Goal: Task Accomplishment & Management: Manage account settings

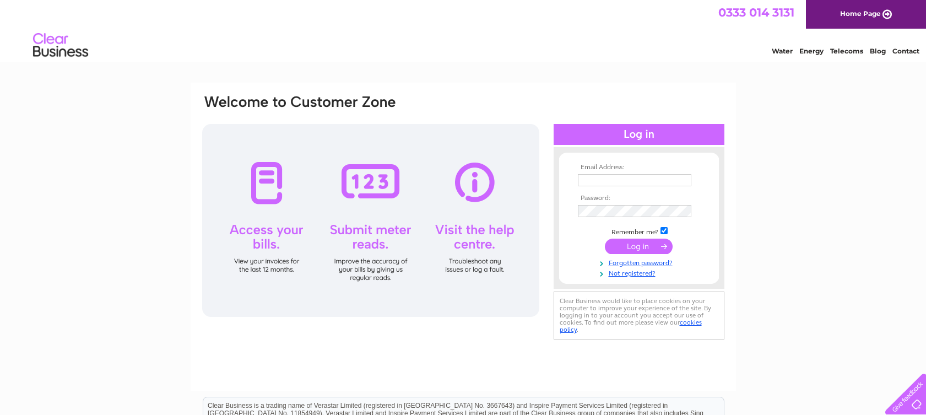
click at [617, 189] on td at bounding box center [639, 192] width 128 height 6
click at [617, 183] on input "text" at bounding box center [635, 180] width 115 height 13
click at [617, 241] on input "submit" at bounding box center [639, 246] width 68 height 15
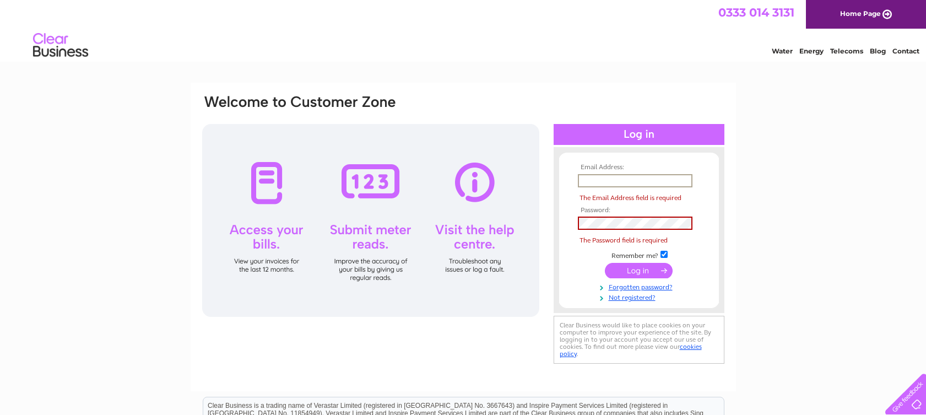
click at [620, 182] on input "text" at bounding box center [635, 180] width 115 height 13
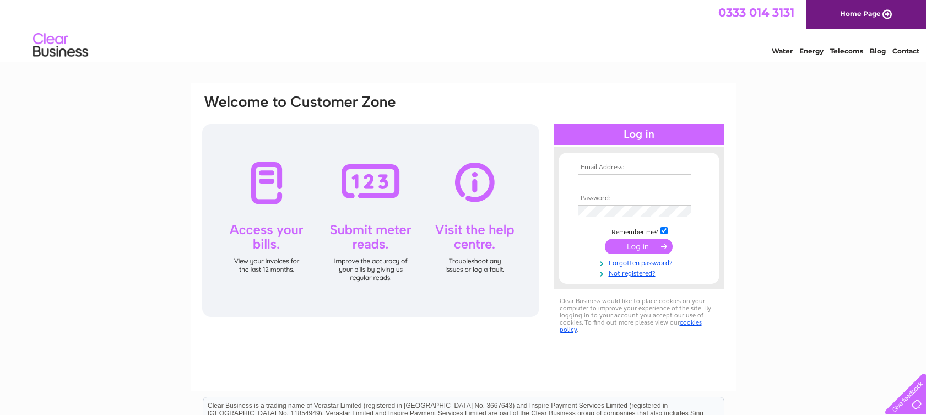
drag, startPoint x: 565, startPoint y: 169, endPoint x: 570, endPoint y: 174, distance: 7.0
click at [568, 172] on form "Email Address: Password: Remember me?" at bounding box center [639, 221] width 160 height 114
click at [588, 180] on input "text" at bounding box center [635, 180] width 115 height 13
click at [627, 244] on input "submit" at bounding box center [639, 246] width 68 height 15
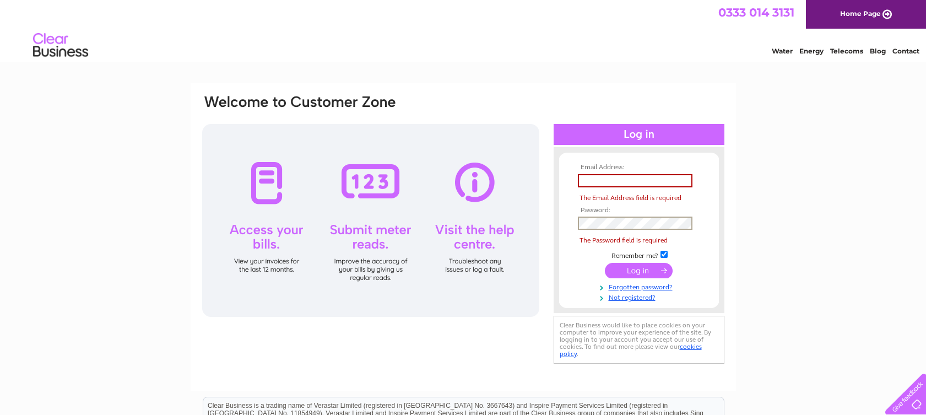
click at [630, 181] on input "text" at bounding box center [635, 180] width 115 height 13
